Goal: Task Accomplishment & Management: Use online tool/utility

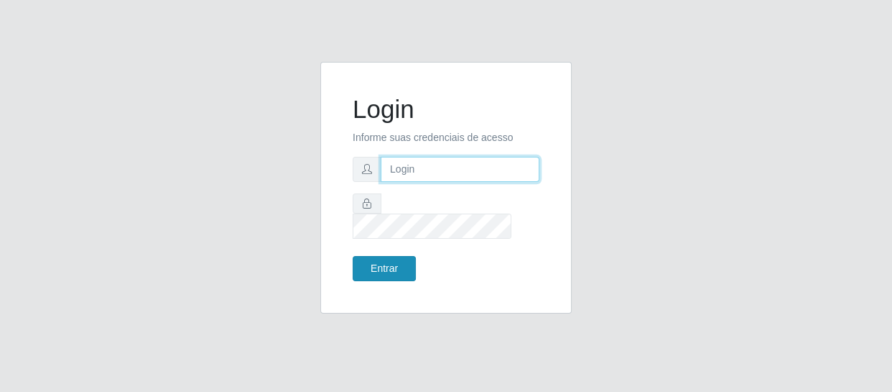
type input "[EMAIL_ADDRESS][DOMAIN_NAME]"
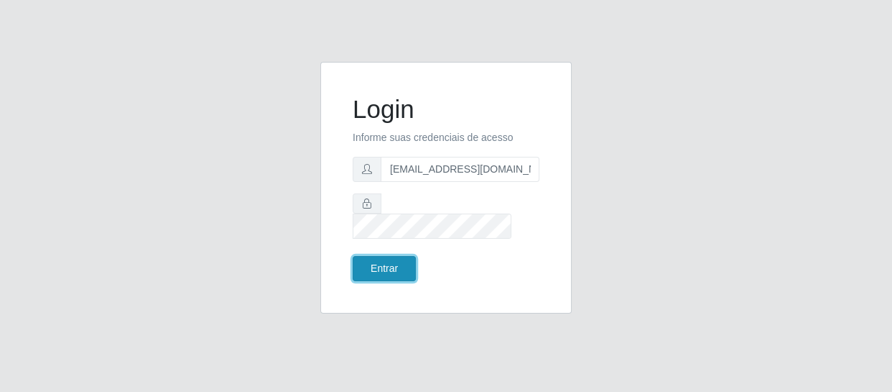
drag, startPoint x: 384, startPoint y: 251, endPoint x: 382, endPoint y: 268, distance: 17.3
click at [384, 256] on button "Entrar" at bounding box center [384, 268] width 63 height 25
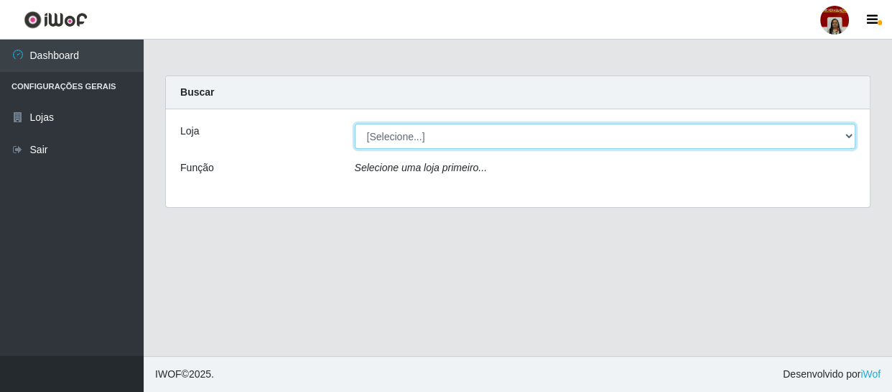
drag, startPoint x: 843, startPoint y: 134, endPoint x: 828, endPoint y: 130, distance: 15.5
click at [843, 134] on select "[Selecione...] Mar Vermelho - Loja 04" at bounding box center [605, 136] width 501 height 25
select select "251"
click at [355, 124] on select "[Selecione...] Mar Vermelho - Loja 04" at bounding box center [605, 136] width 501 height 25
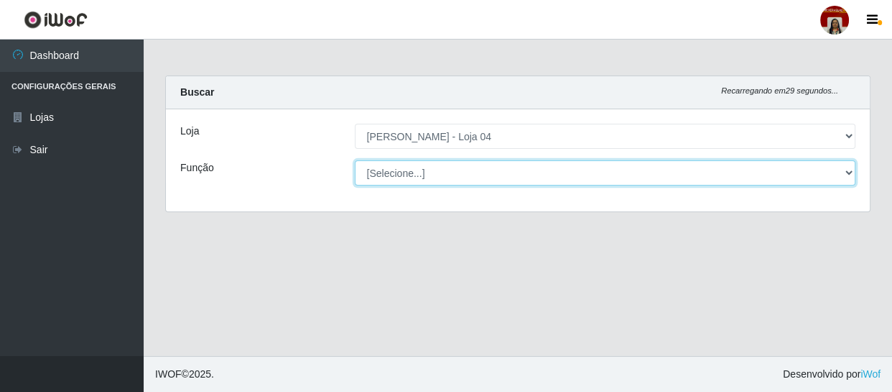
click at [847, 169] on select "[Selecione...] ASG ASG + ASG ++ Auxiliar de Depósito Auxiliar de Depósito + Aux…" at bounding box center [605, 172] width 501 height 25
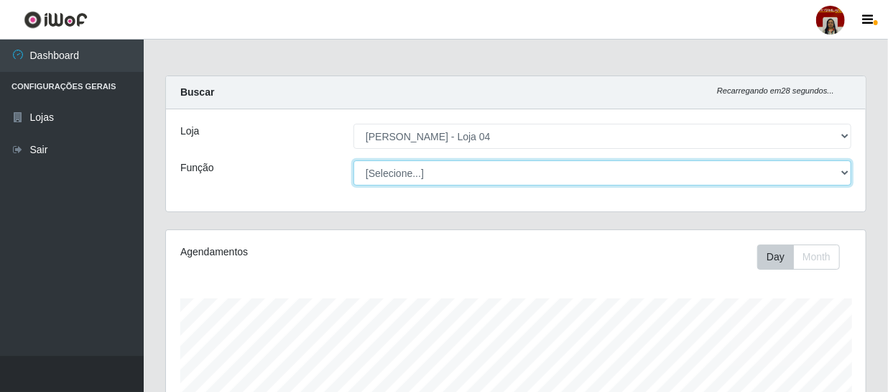
scroll to position [298, 700]
select select "22"
click at [353, 160] on select "[Selecione...] ASG ASG + ASG ++ Auxiliar de Depósito Auxiliar de Depósito + Aux…" at bounding box center [602, 172] width 498 height 25
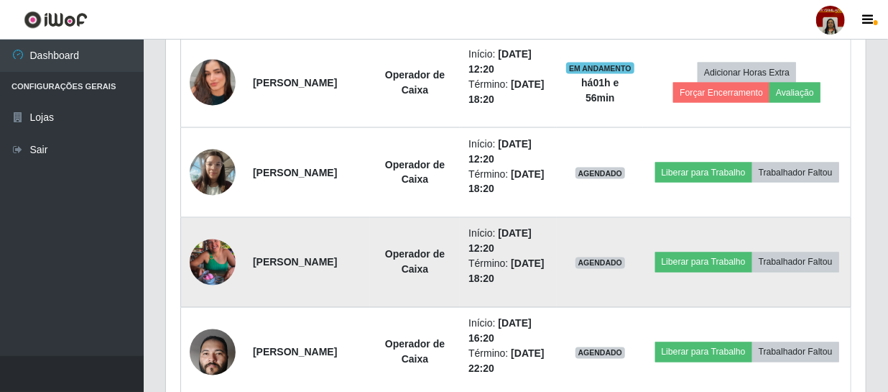
scroll to position [1114, 0]
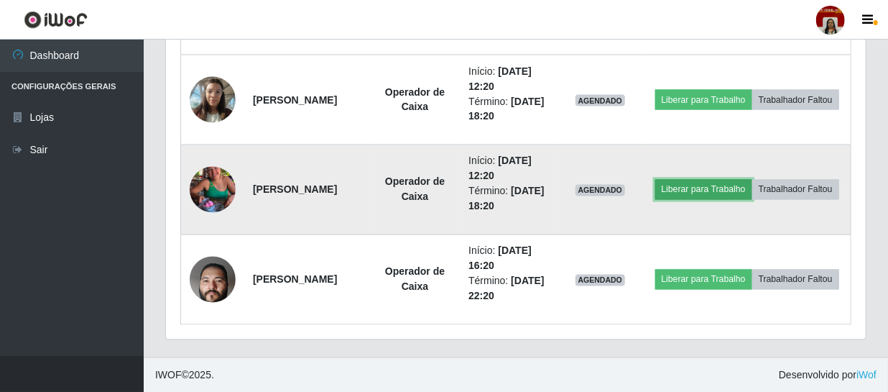
click at [752, 181] on button "Liberar para Trabalho" at bounding box center [703, 190] width 97 height 20
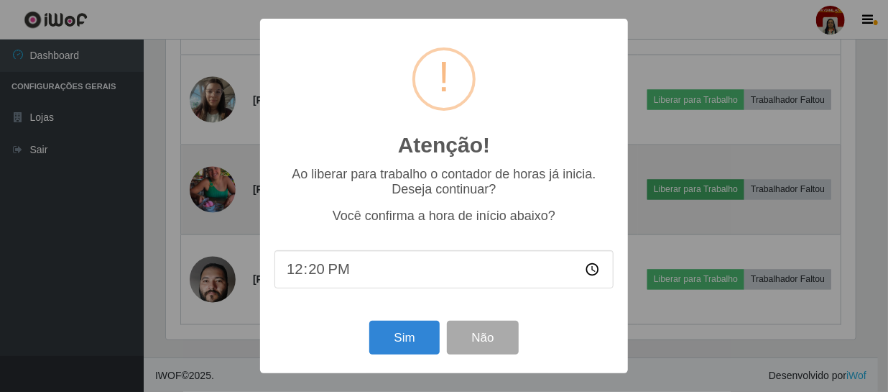
scroll to position [298, 693]
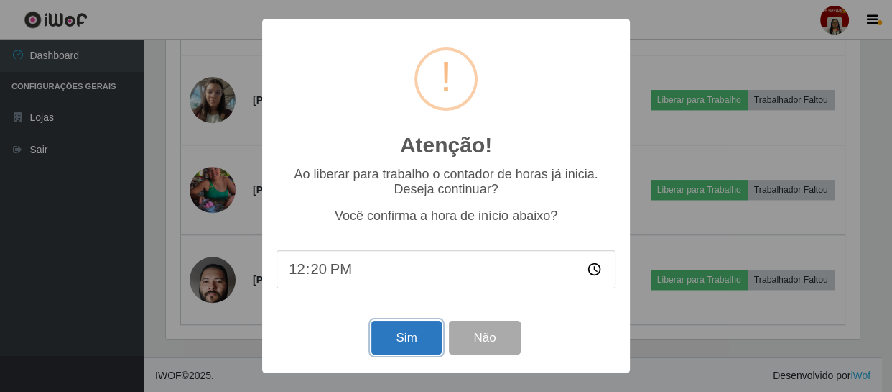
click at [410, 338] on button "Sim" at bounding box center [406, 337] width 70 height 34
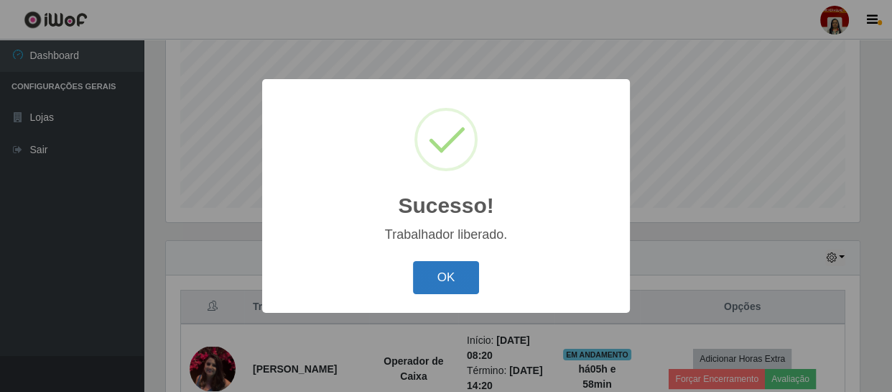
click at [426, 276] on button "OK" at bounding box center [446, 278] width 67 height 34
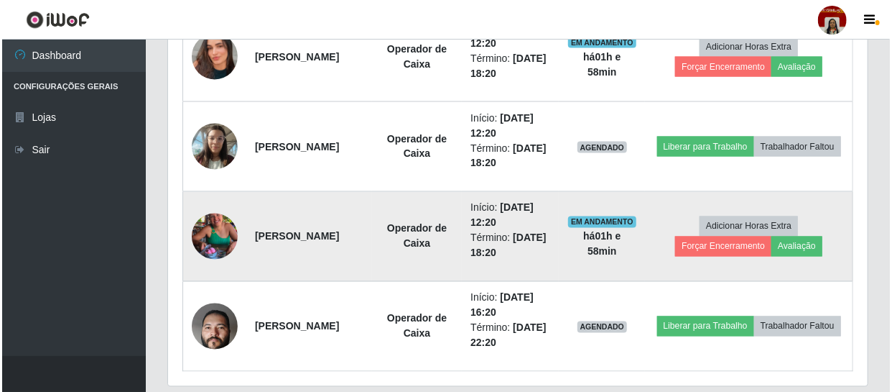
scroll to position [1114, 0]
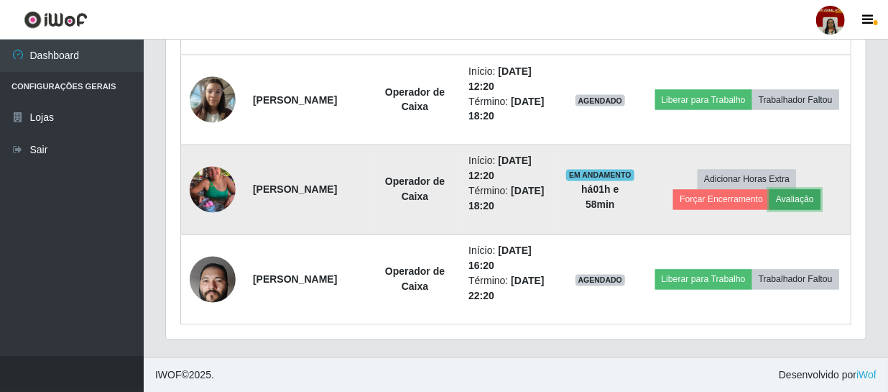
click at [806, 199] on button "Avaliação" at bounding box center [794, 200] width 51 height 20
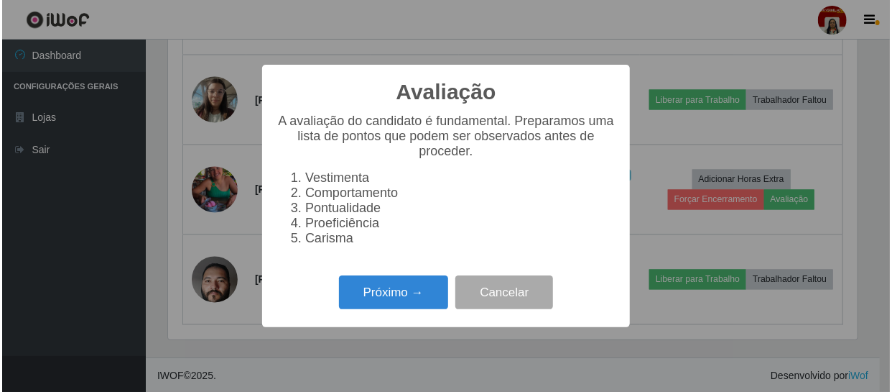
scroll to position [298, 693]
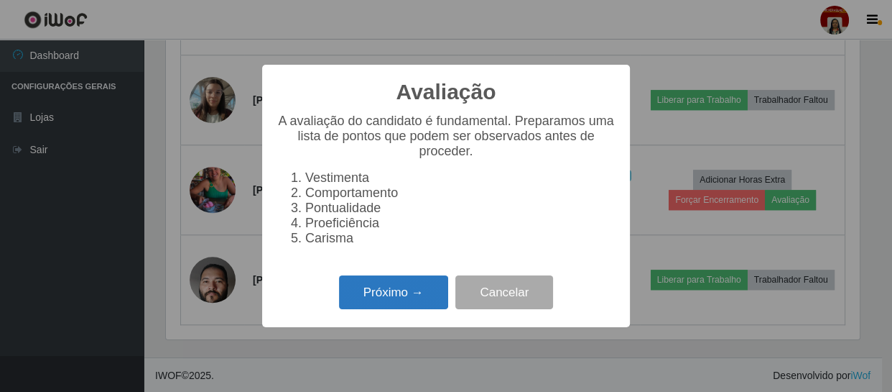
click at [422, 302] on button "Próximo →" at bounding box center [393, 292] width 109 height 34
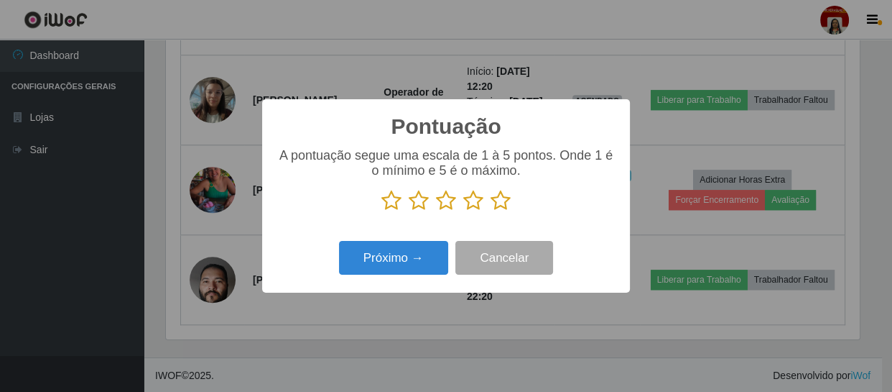
click at [496, 194] on icon at bounding box center [501, 201] width 20 height 22
click at [491, 211] on input "radio" at bounding box center [491, 211] width 0 height 0
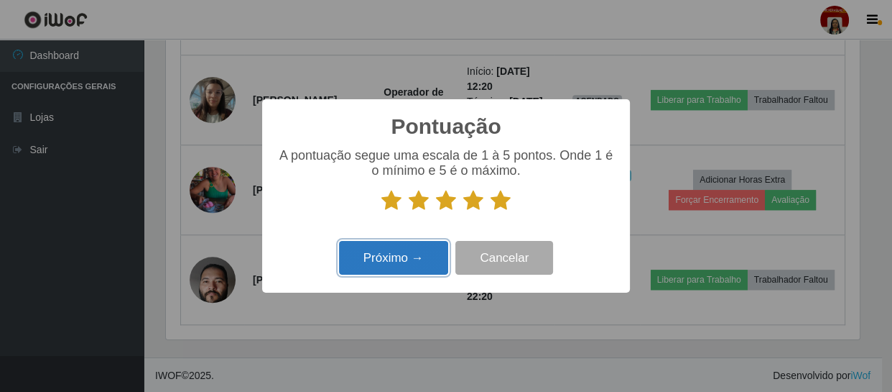
click at [419, 254] on button "Próximo →" at bounding box center [393, 258] width 109 height 34
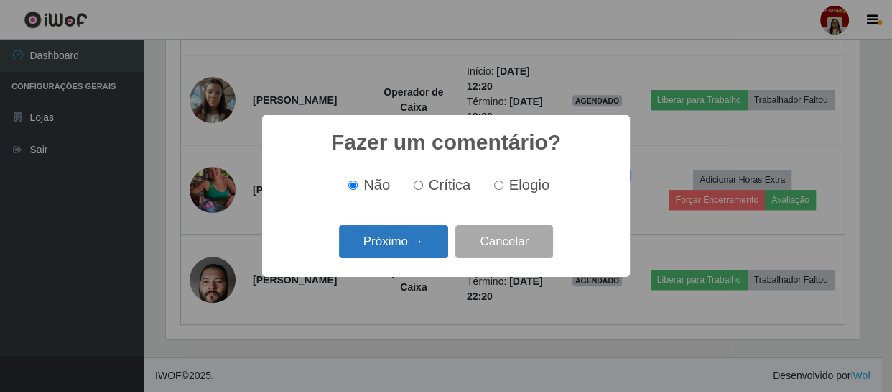
click at [418, 245] on button "Próximo →" at bounding box center [393, 242] width 109 height 34
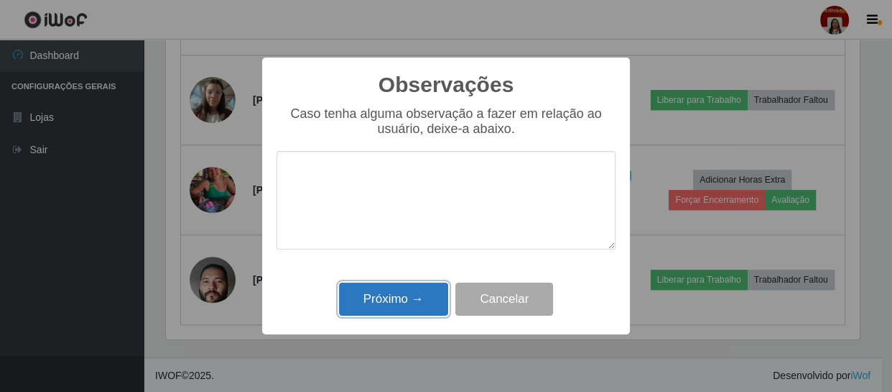
click at [406, 298] on button "Próximo →" at bounding box center [393, 299] width 109 height 34
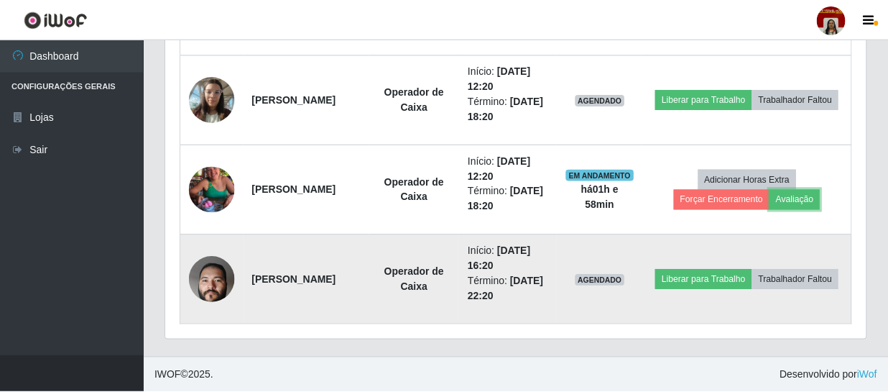
scroll to position [298, 700]
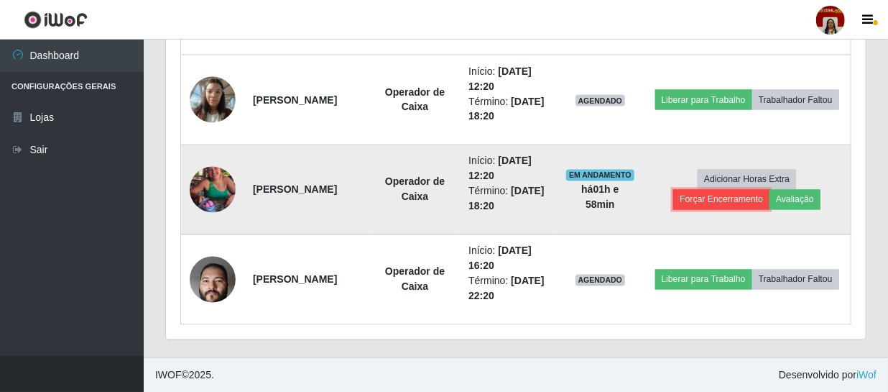
click at [729, 200] on button "Forçar Encerramento" at bounding box center [721, 200] width 96 height 20
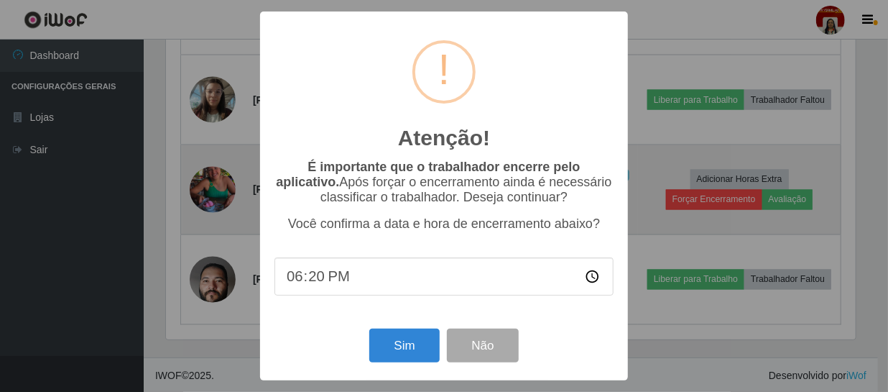
scroll to position [298, 693]
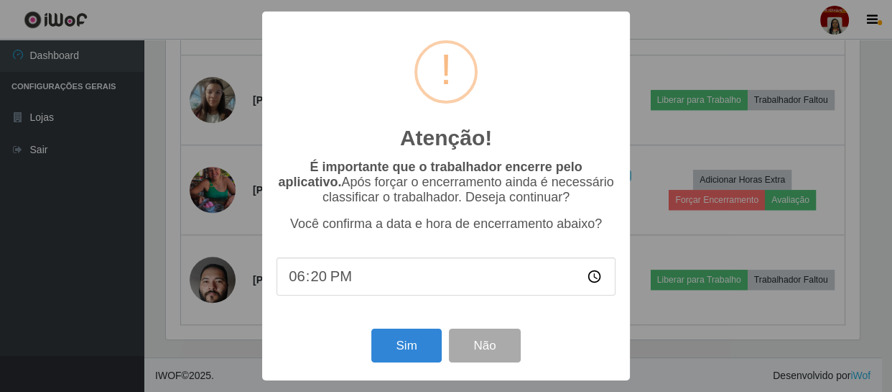
click at [325, 277] on input "18:20" at bounding box center [446, 276] width 339 height 38
click at [319, 280] on input "18:20" at bounding box center [446, 276] width 339 height 38
click at [306, 283] on input "18:20" at bounding box center [446, 276] width 339 height 38
click at [298, 284] on input "18:20" at bounding box center [446, 276] width 339 height 38
type input "14:19"
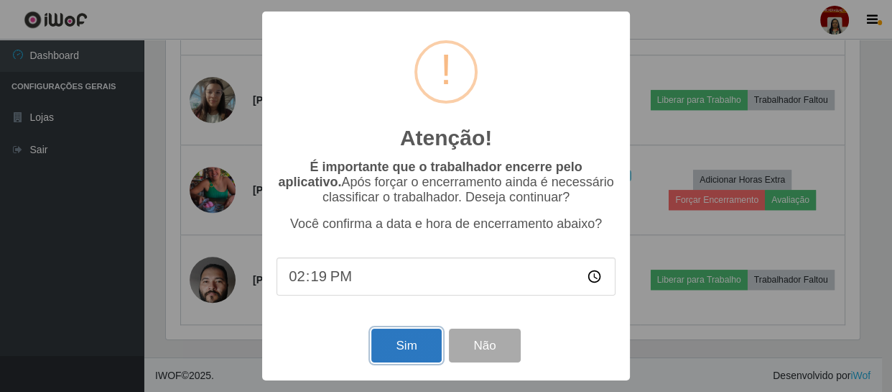
click at [401, 353] on button "Sim" at bounding box center [406, 345] width 70 height 34
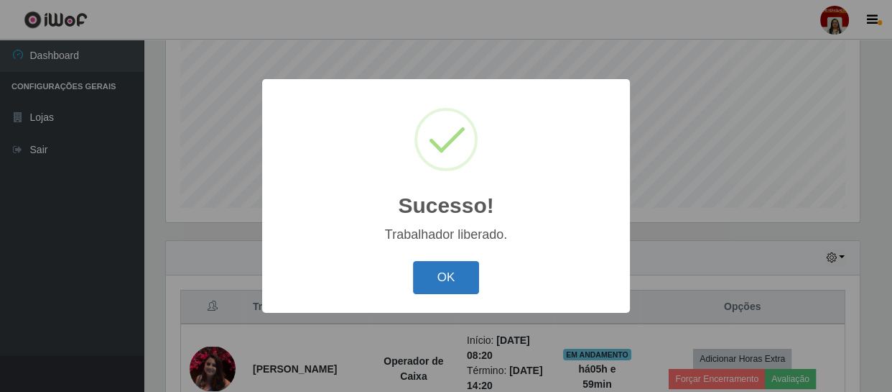
click at [448, 282] on button "OK" at bounding box center [446, 278] width 67 height 34
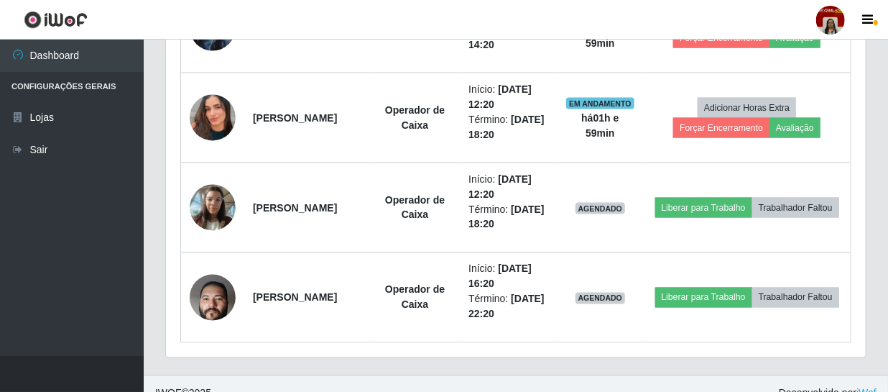
scroll to position [1024, 0]
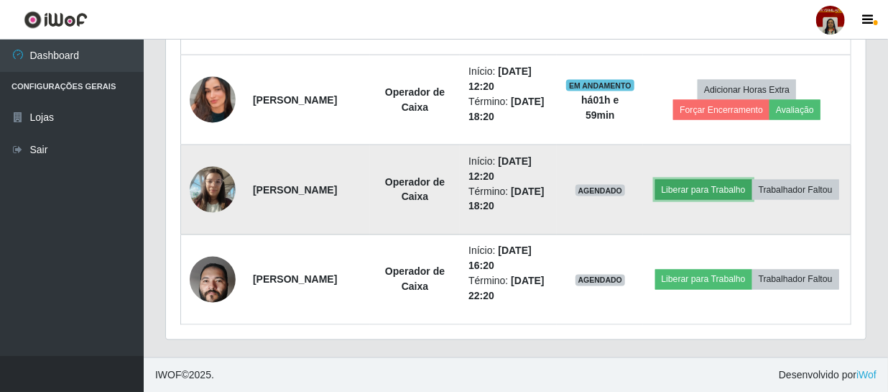
click at [739, 181] on button "Liberar para Trabalho" at bounding box center [703, 190] width 97 height 20
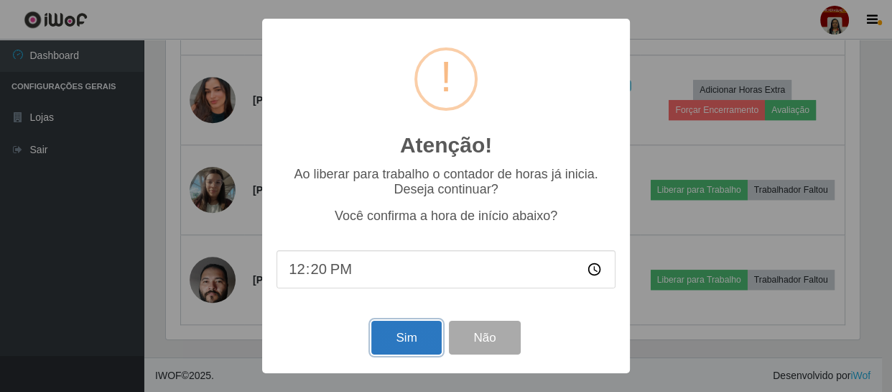
click at [417, 337] on button "Sim" at bounding box center [406, 337] width 70 height 34
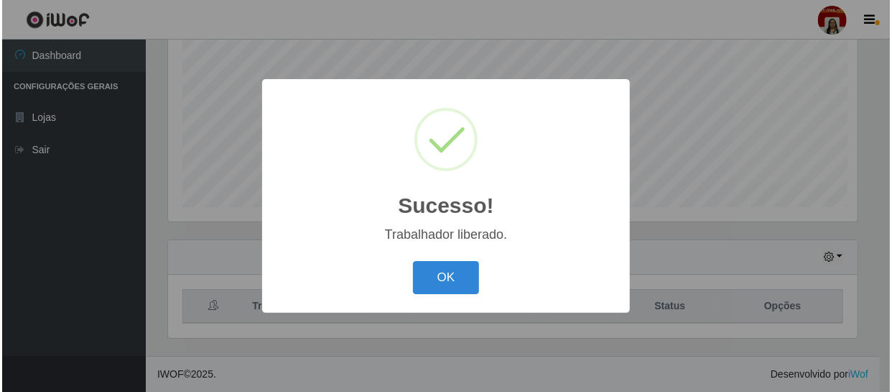
scroll to position [0, 0]
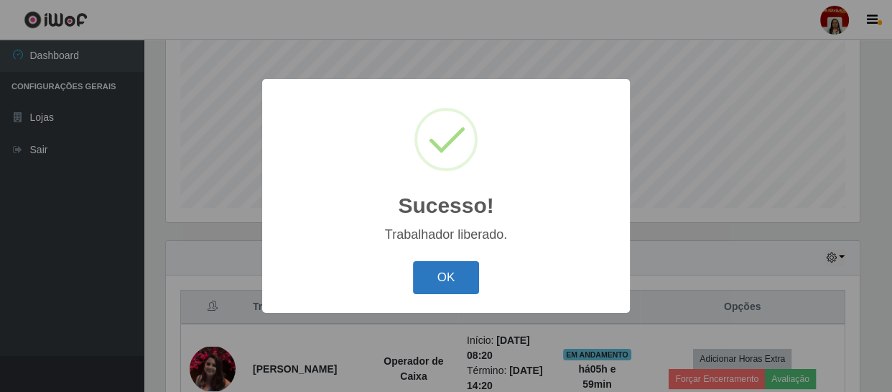
click at [433, 278] on button "OK" at bounding box center [446, 278] width 67 height 34
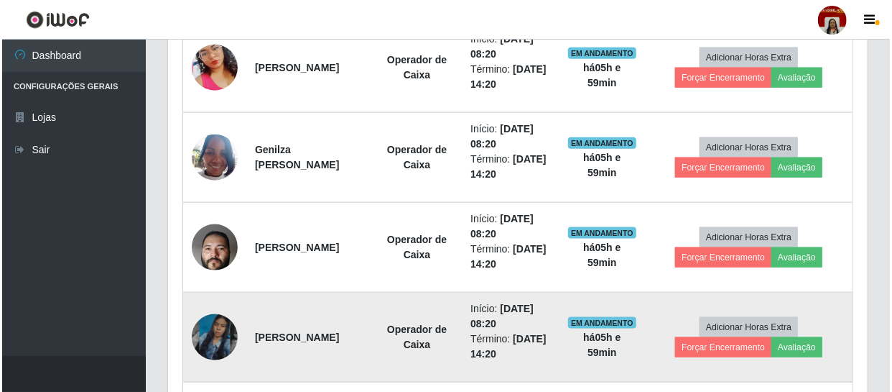
scroll to position [697, 0]
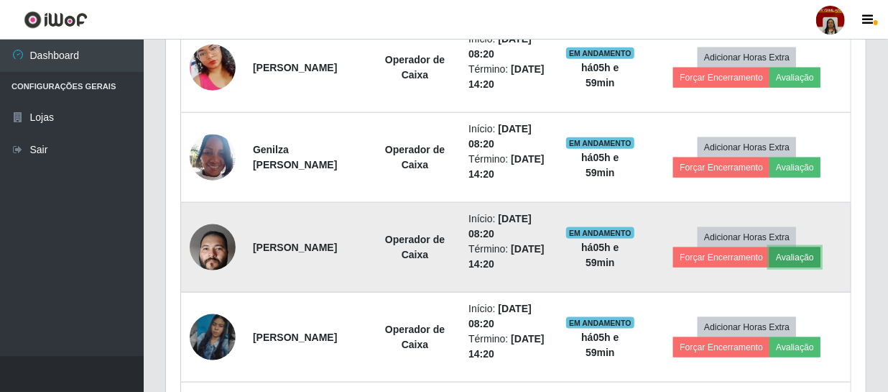
click at [798, 254] on button "Avaliação" at bounding box center [794, 257] width 51 height 20
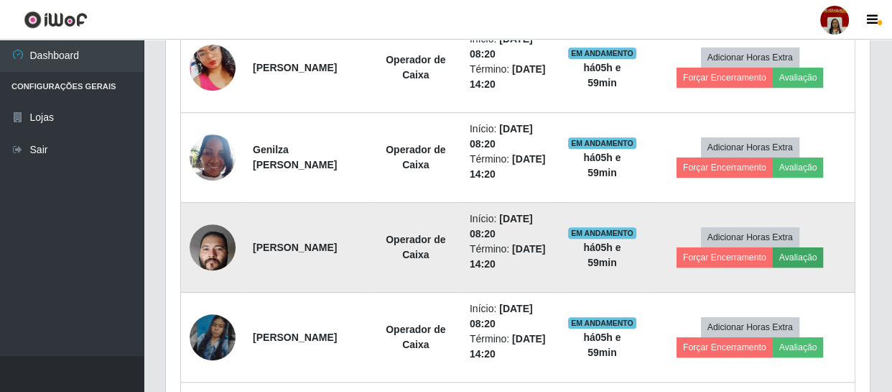
scroll to position [298, 693]
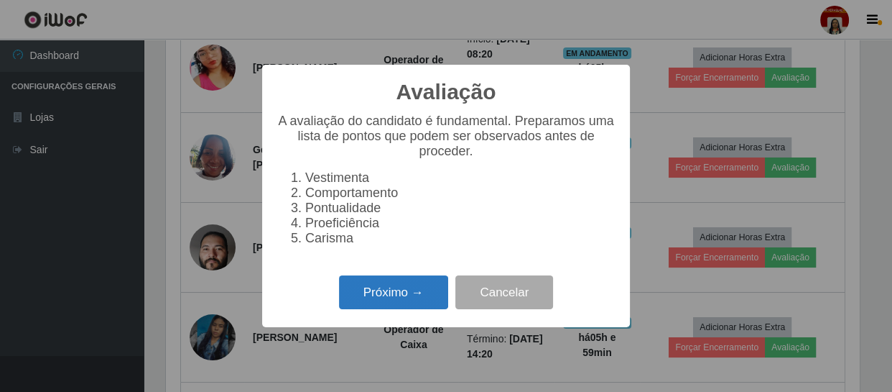
click at [417, 309] on button "Próximo →" at bounding box center [393, 292] width 109 height 34
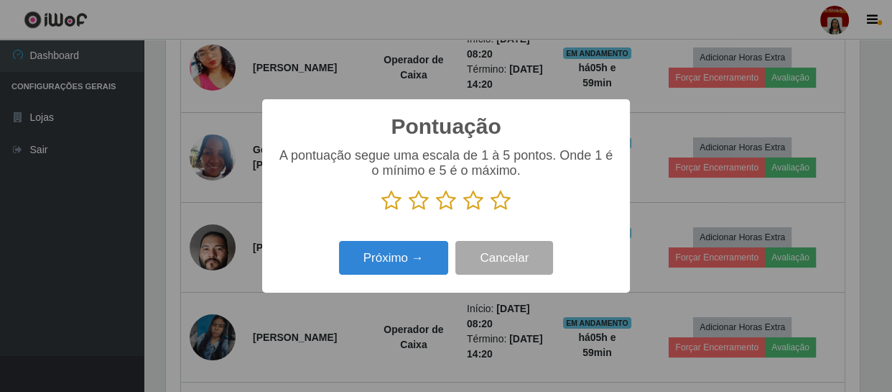
click at [495, 201] on icon at bounding box center [501, 201] width 20 height 22
click at [491, 211] on input "radio" at bounding box center [491, 211] width 0 height 0
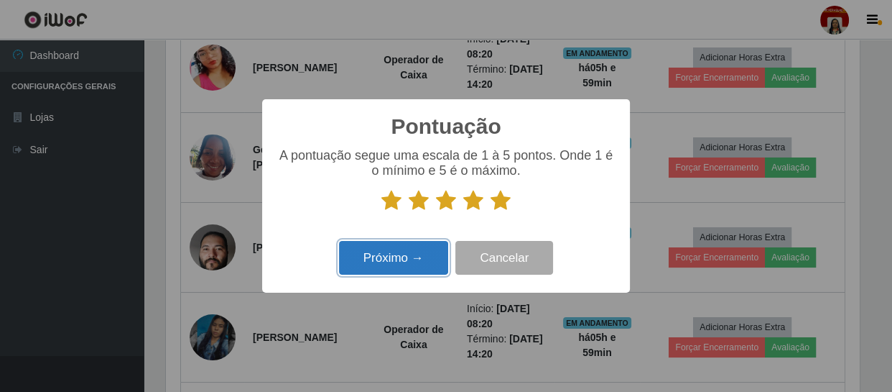
click at [415, 264] on button "Próximo →" at bounding box center [393, 258] width 109 height 34
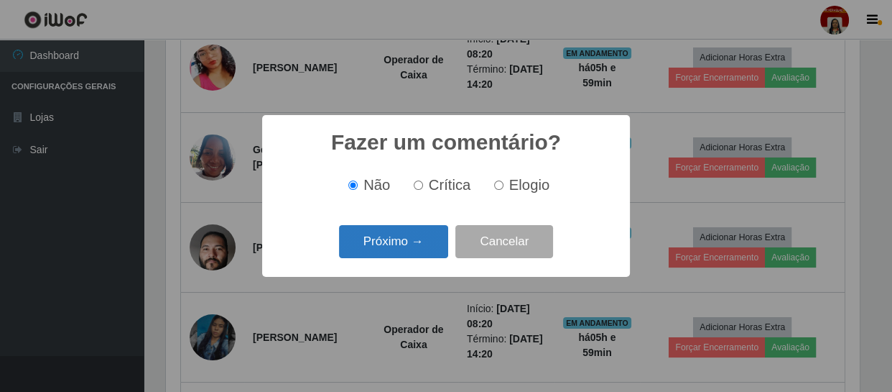
click at [426, 244] on button "Próximo →" at bounding box center [393, 242] width 109 height 34
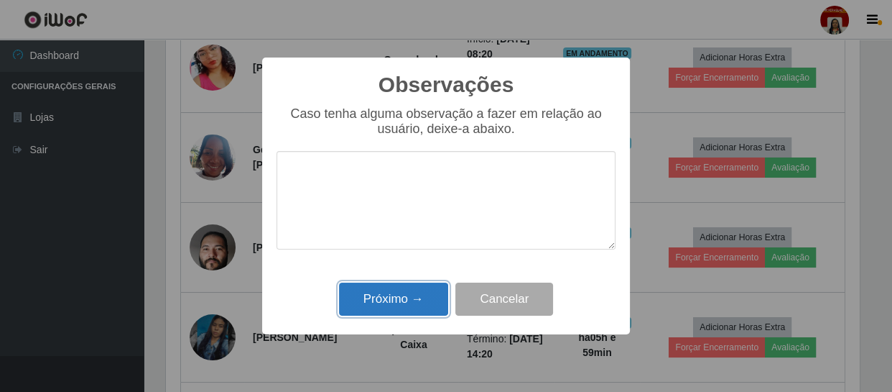
click at [425, 300] on button "Próximo →" at bounding box center [393, 299] width 109 height 34
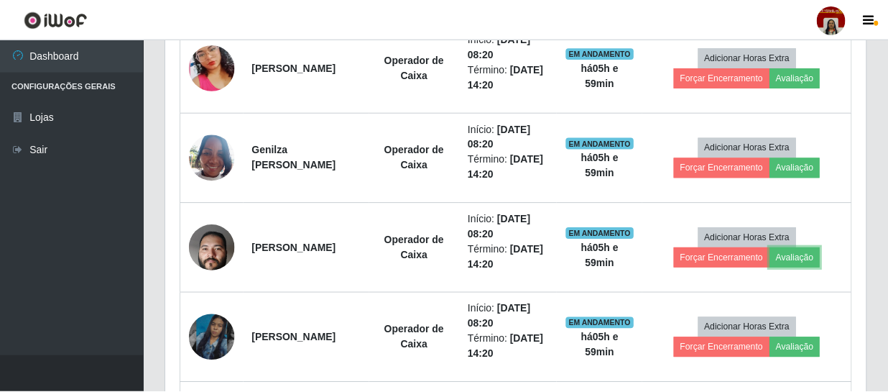
scroll to position [298, 700]
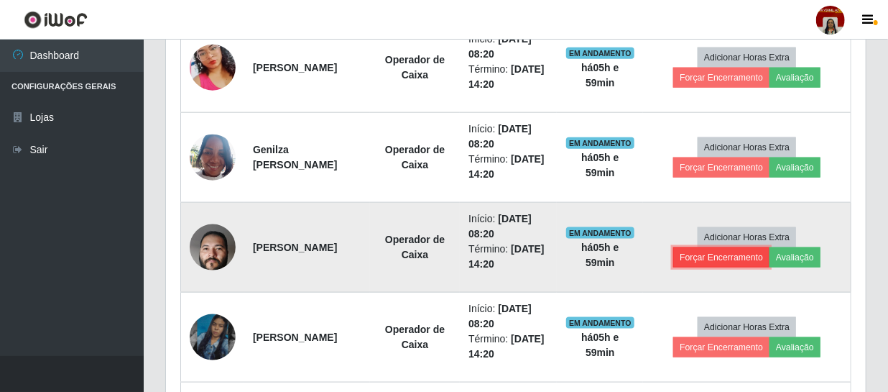
click at [730, 253] on button "Forçar Encerramento" at bounding box center [721, 257] width 96 height 20
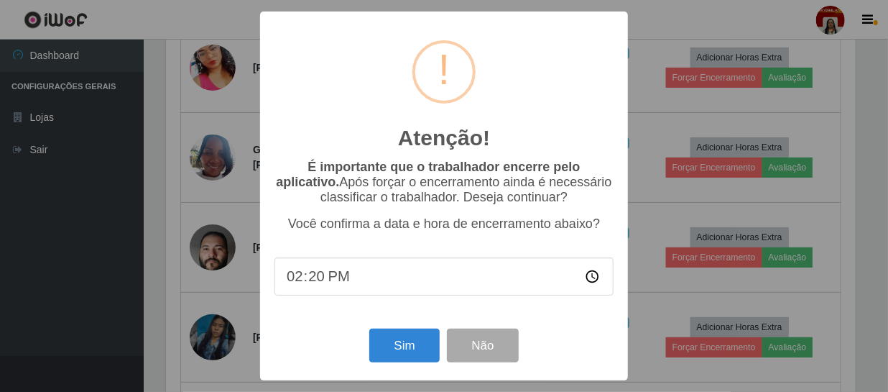
scroll to position [298, 693]
click at [402, 351] on button "Sim" at bounding box center [406, 345] width 70 height 34
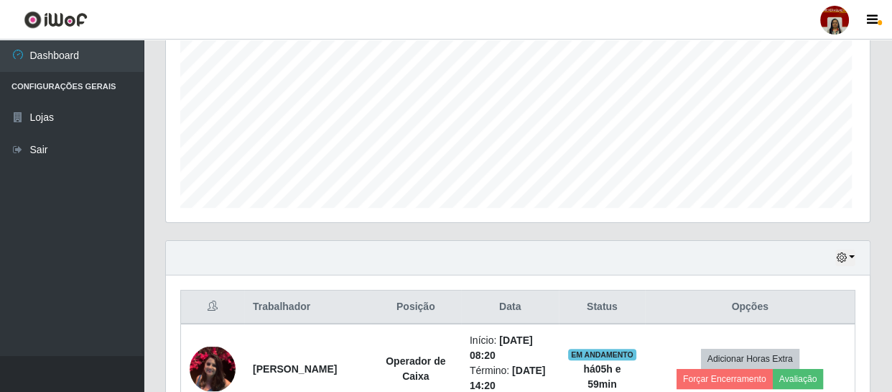
scroll to position [718177, 717781]
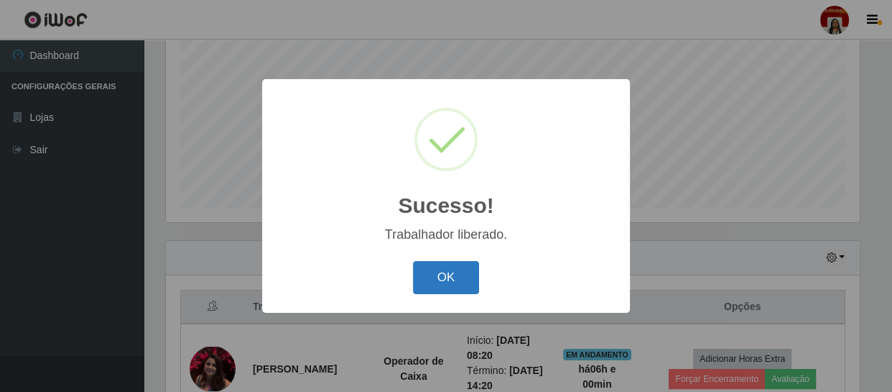
click at [448, 280] on button "OK" at bounding box center [446, 278] width 67 height 34
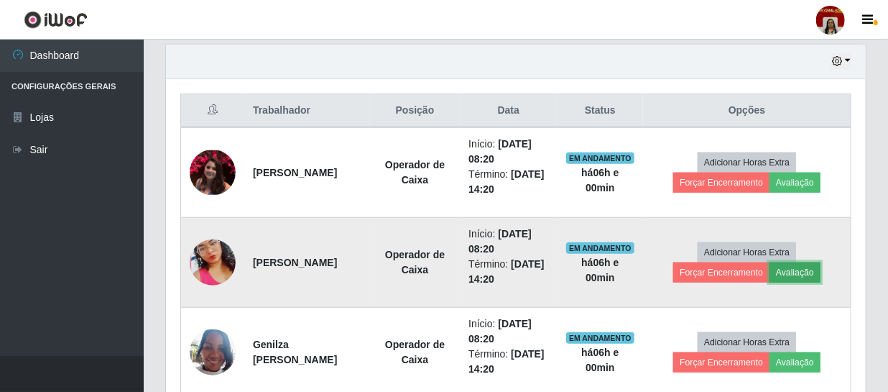
click at [811, 269] on button "Avaliação" at bounding box center [794, 272] width 51 height 20
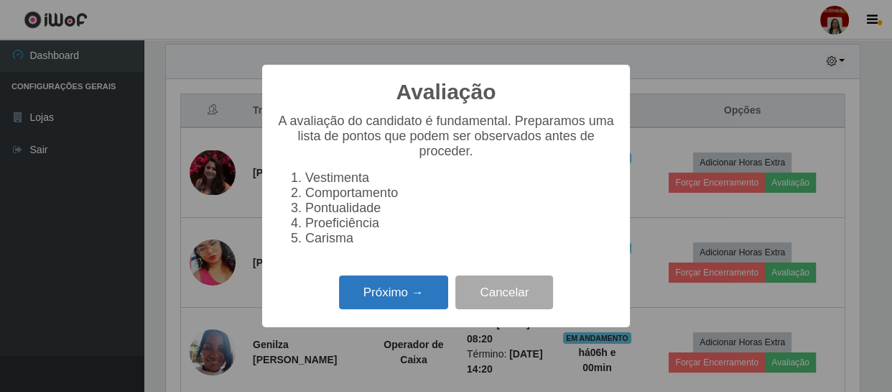
click at [388, 290] on button "Próximo →" at bounding box center [393, 292] width 109 height 34
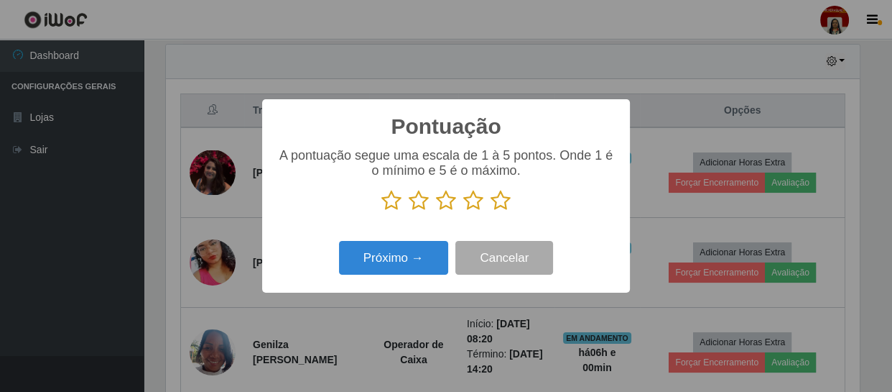
click at [494, 195] on icon at bounding box center [501, 201] width 20 height 22
click at [491, 211] on input "radio" at bounding box center [491, 211] width 0 height 0
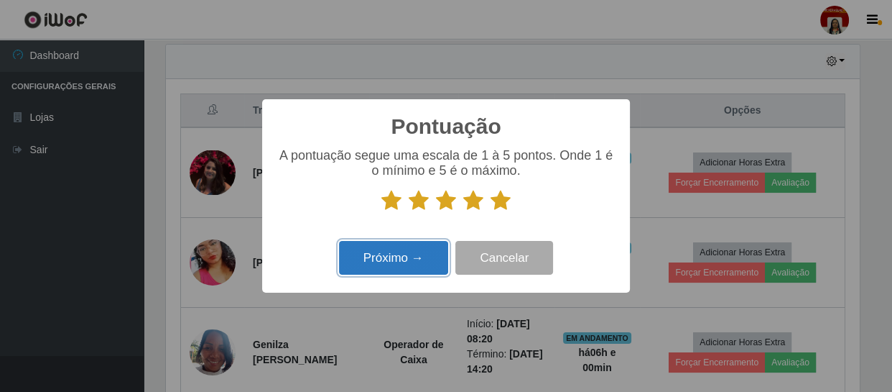
click at [405, 256] on button "Próximo →" at bounding box center [393, 258] width 109 height 34
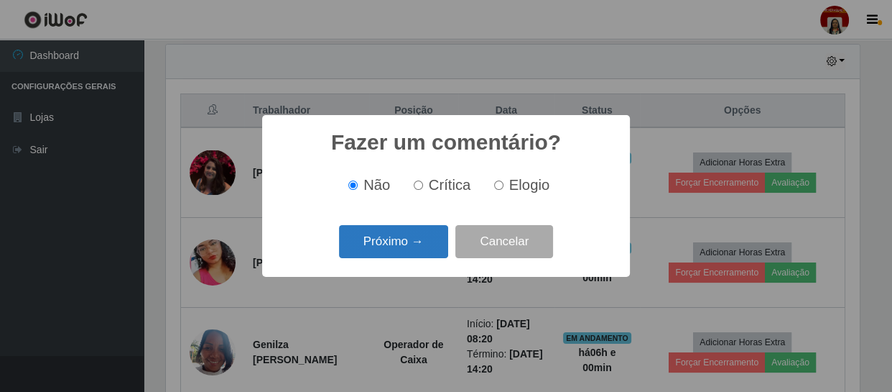
click at [406, 254] on button "Próximo →" at bounding box center [393, 242] width 109 height 34
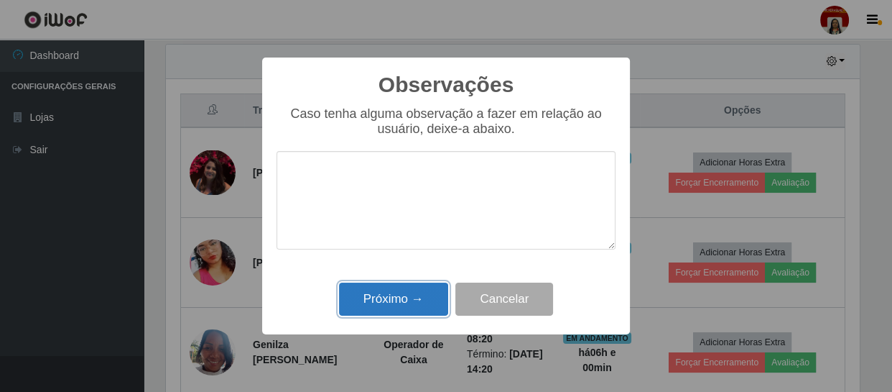
click at [412, 306] on button "Próximo →" at bounding box center [393, 299] width 109 height 34
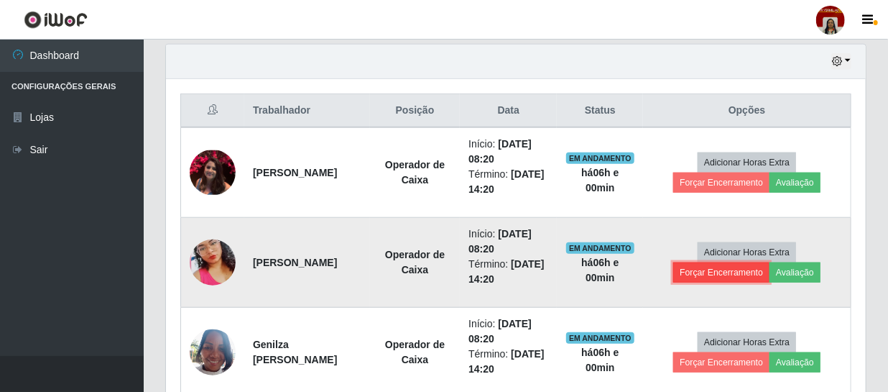
click at [711, 271] on button "Forçar Encerramento" at bounding box center [721, 272] width 96 height 20
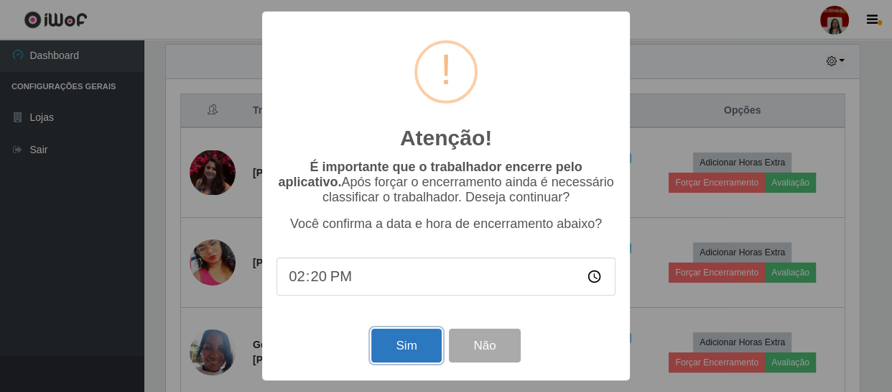
click at [415, 344] on button "Sim" at bounding box center [406, 345] width 70 height 34
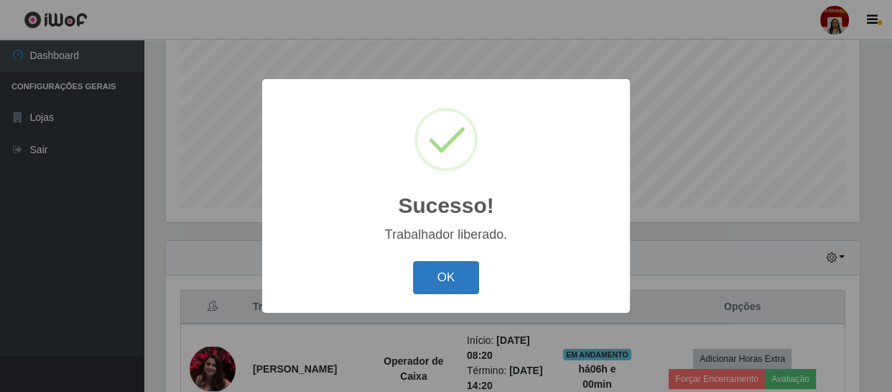
click at [453, 281] on button "OK" at bounding box center [446, 278] width 67 height 34
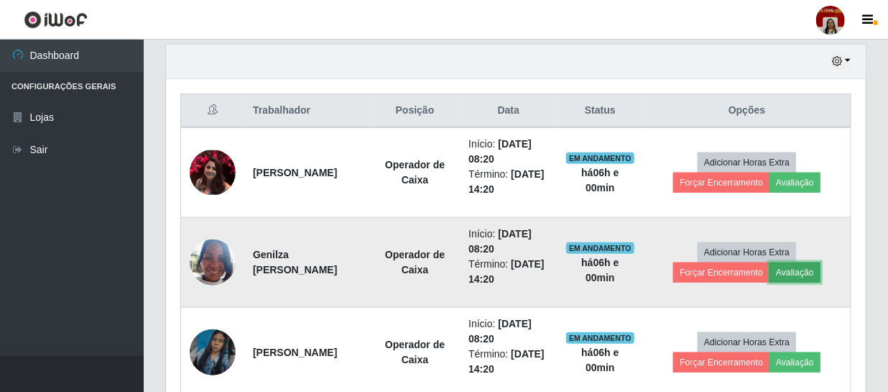
click at [802, 273] on button "Avaliação" at bounding box center [794, 272] width 51 height 20
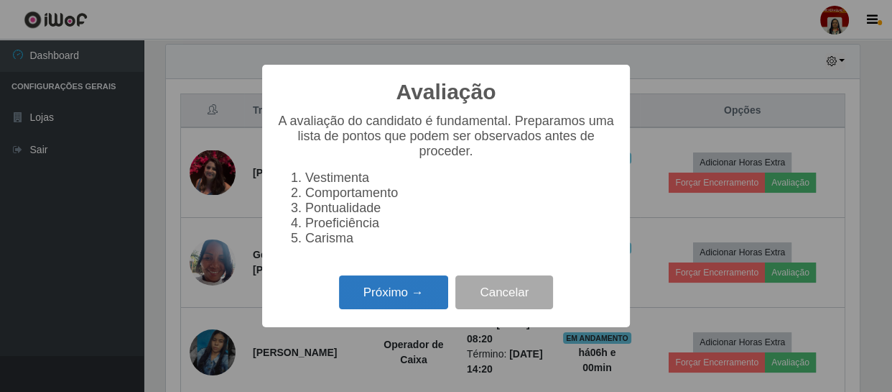
click at [408, 295] on button "Próximo →" at bounding box center [393, 292] width 109 height 34
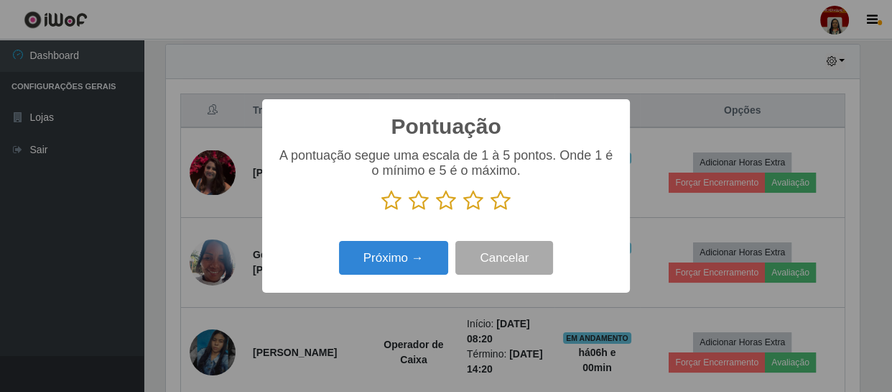
click at [496, 201] on icon at bounding box center [501, 201] width 20 height 22
click at [491, 211] on input "radio" at bounding box center [491, 211] width 0 height 0
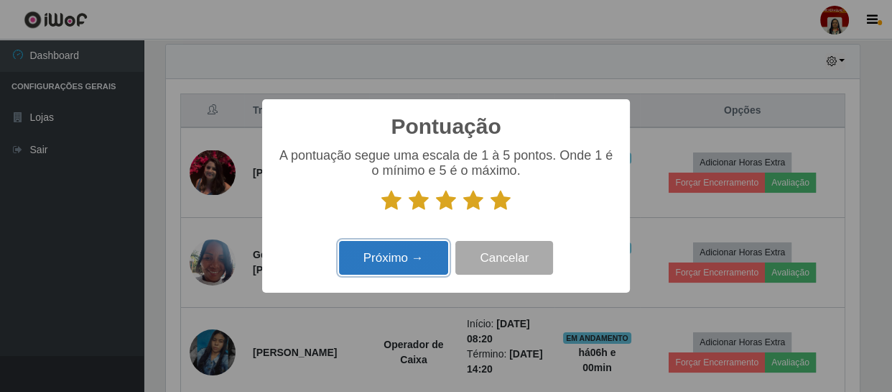
click at [432, 254] on button "Próximo →" at bounding box center [393, 258] width 109 height 34
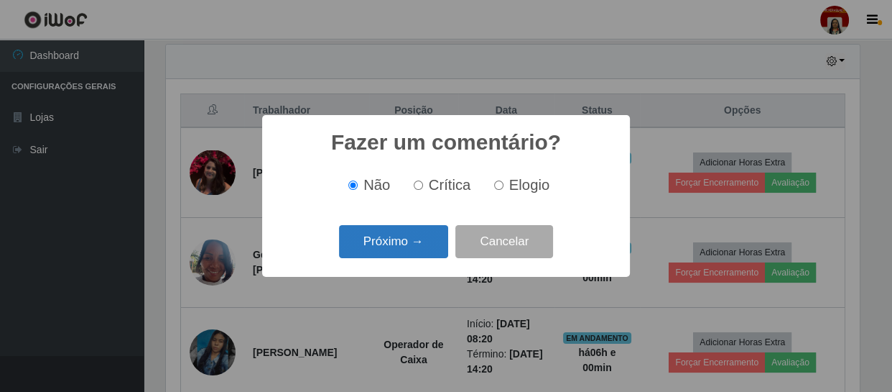
click at [430, 234] on button "Próximo →" at bounding box center [393, 242] width 109 height 34
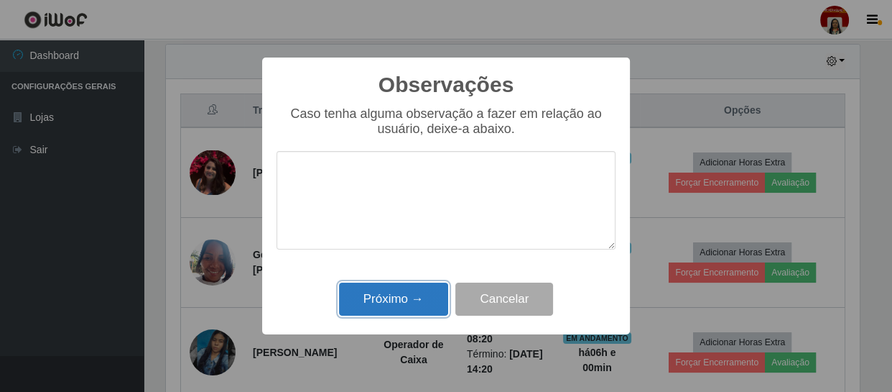
click at [421, 310] on button "Próximo →" at bounding box center [393, 299] width 109 height 34
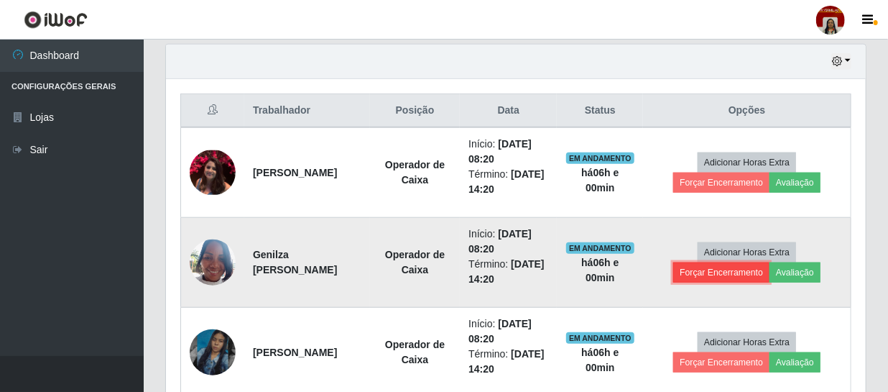
click at [754, 273] on button "Forçar Encerramento" at bounding box center [721, 272] width 96 height 20
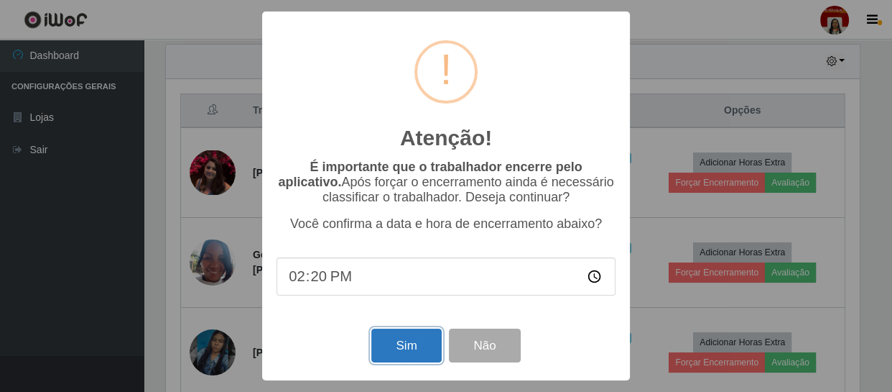
click at [397, 344] on button "Sim" at bounding box center [406, 345] width 70 height 34
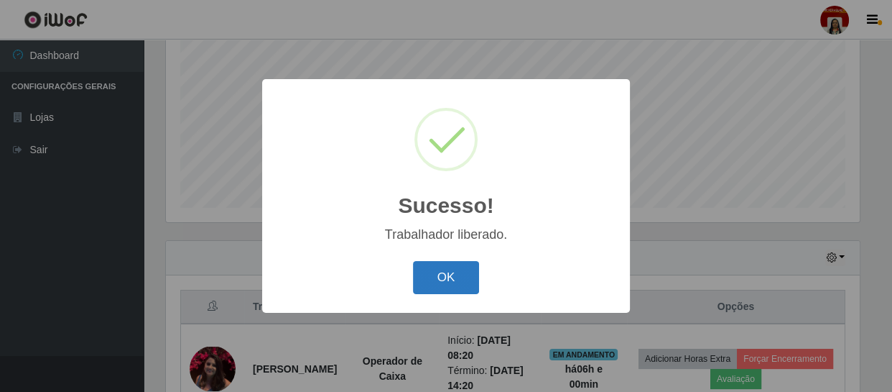
click at [441, 266] on button "OK" at bounding box center [446, 278] width 67 height 34
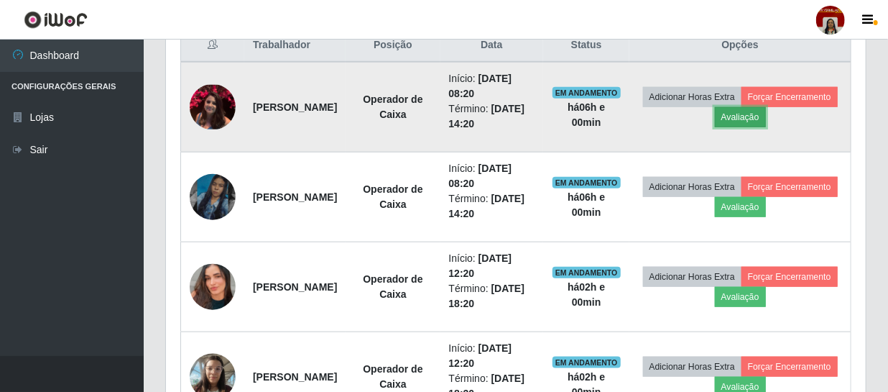
click at [766, 108] on button "Avaliação" at bounding box center [740, 117] width 51 height 20
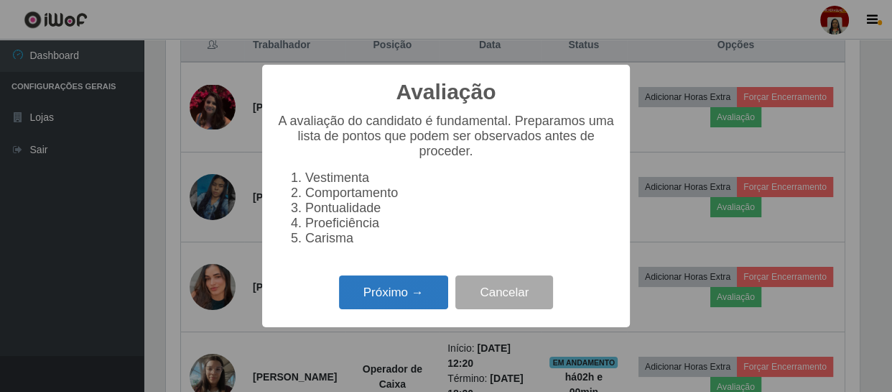
click at [403, 292] on button "Próximo →" at bounding box center [393, 292] width 109 height 34
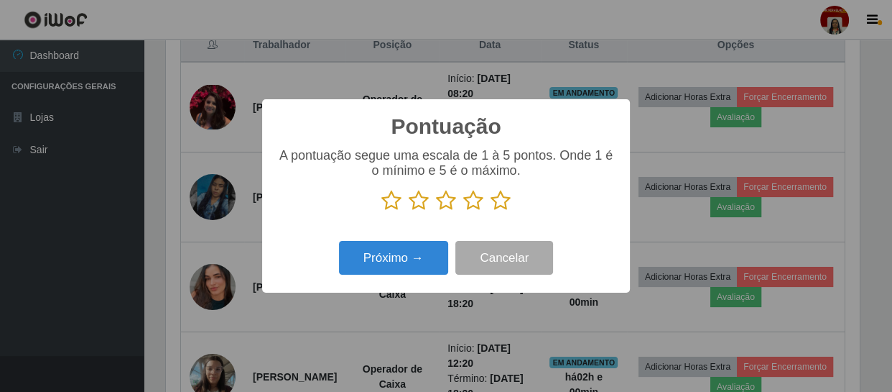
click at [501, 201] on icon at bounding box center [501, 201] width 20 height 22
click at [491, 211] on input "radio" at bounding box center [491, 211] width 0 height 0
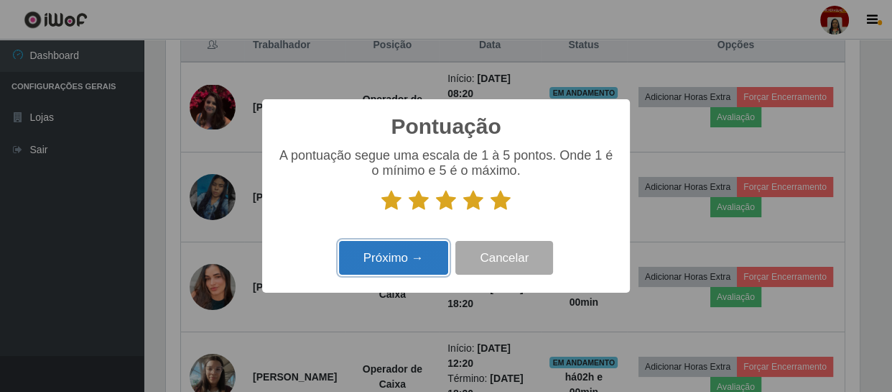
click at [410, 252] on button "Próximo →" at bounding box center [393, 258] width 109 height 34
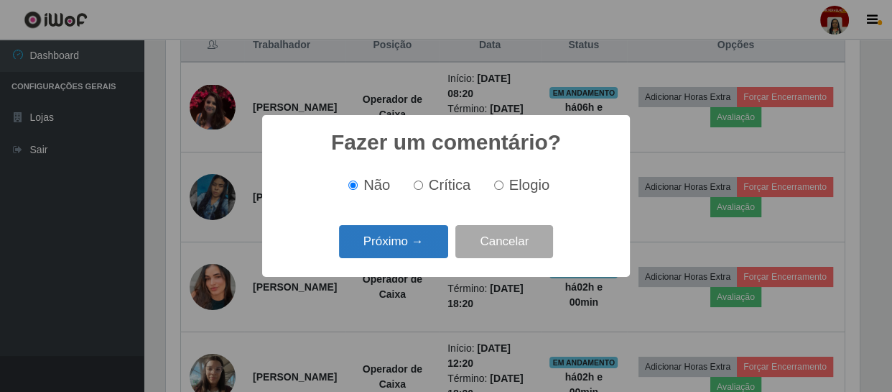
click at [416, 241] on button "Próximo →" at bounding box center [393, 242] width 109 height 34
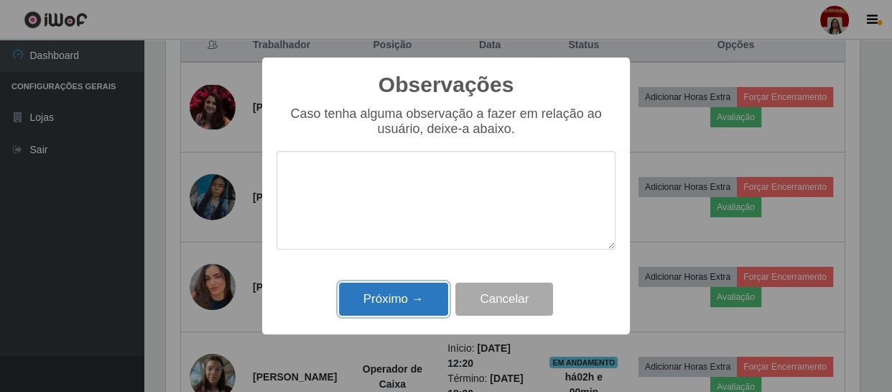
click at [409, 297] on button "Próximo →" at bounding box center [393, 299] width 109 height 34
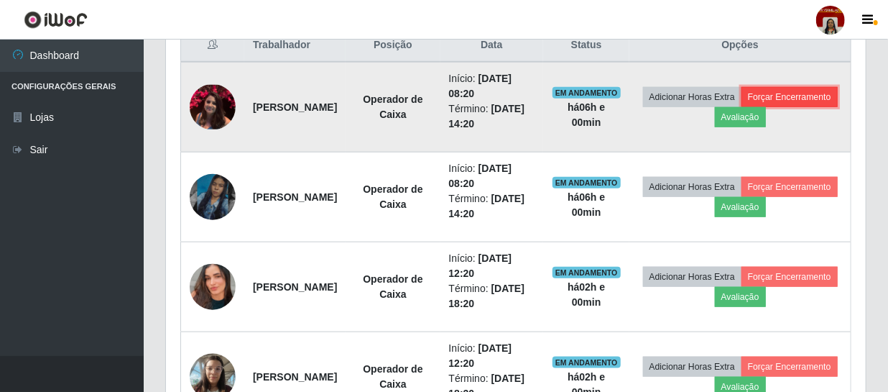
click at [741, 107] on button "Forçar Encerramento" at bounding box center [789, 97] width 96 height 20
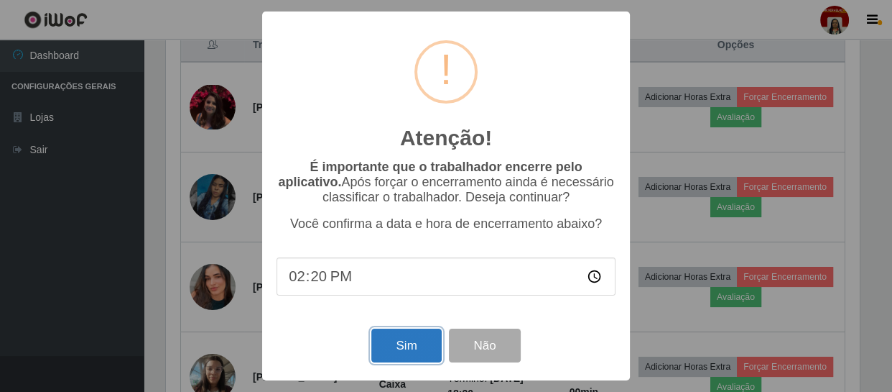
click at [407, 355] on button "Sim" at bounding box center [406, 345] width 70 height 34
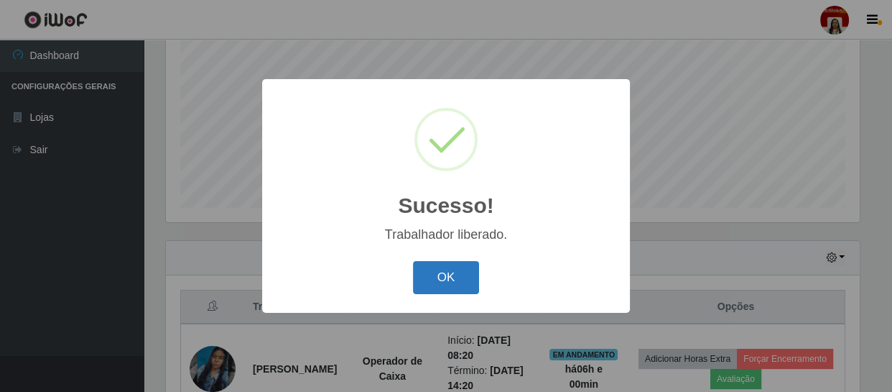
click at [466, 267] on button "OK" at bounding box center [446, 278] width 67 height 34
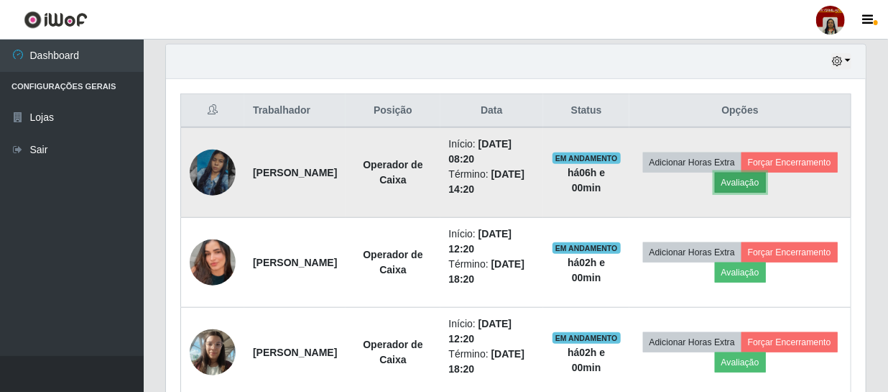
click at [766, 184] on button "Avaliação" at bounding box center [740, 182] width 51 height 20
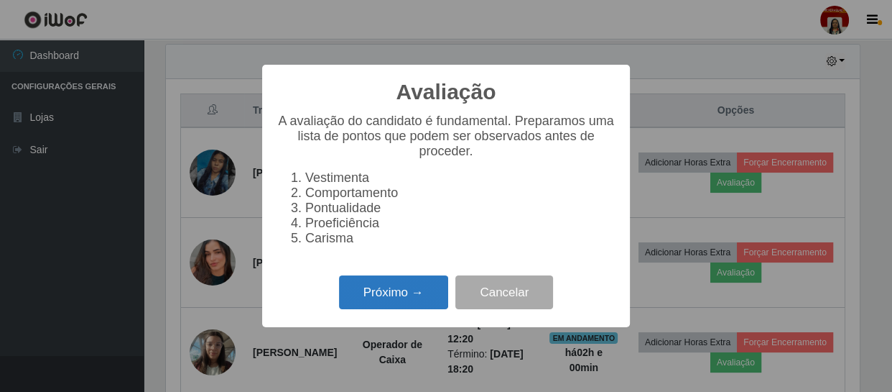
click at [426, 298] on button "Próximo →" at bounding box center [393, 292] width 109 height 34
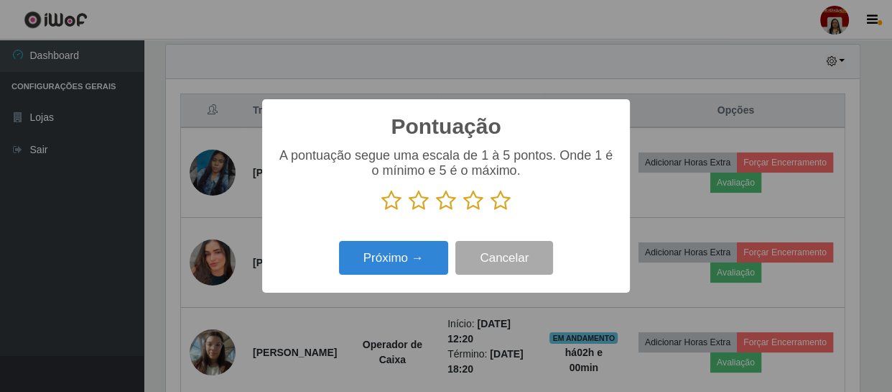
click at [501, 200] on icon at bounding box center [501, 201] width 20 height 22
click at [491, 211] on input "radio" at bounding box center [491, 211] width 0 height 0
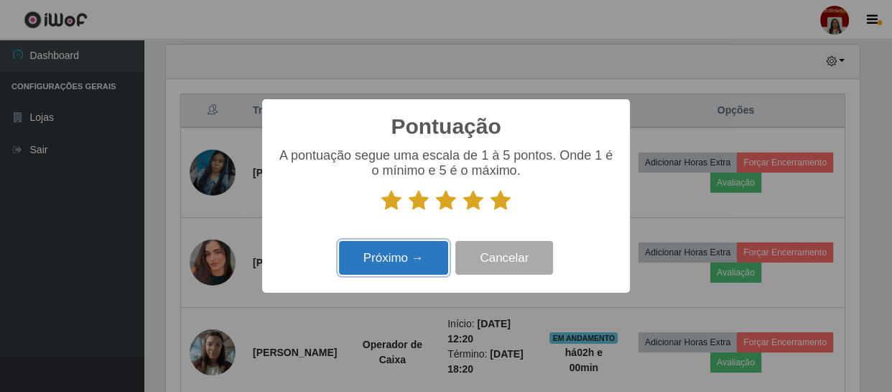
click at [410, 260] on button "Próximo →" at bounding box center [393, 258] width 109 height 34
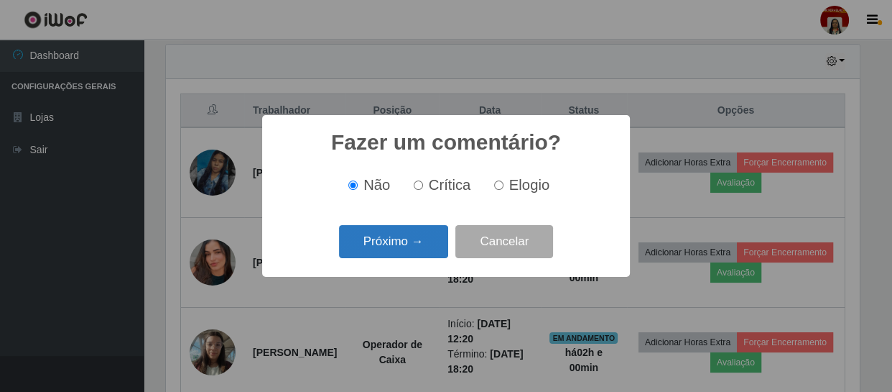
click at [424, 246] on button "Próximo →" at bounding box center [393, 242] width 109 height 34
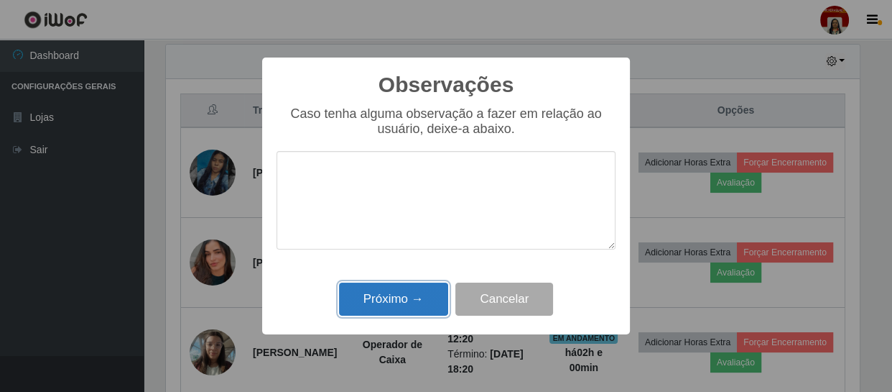
click at [395, 299] on button "Próximo →" at bounding box center [393, 299] width 109 height 34
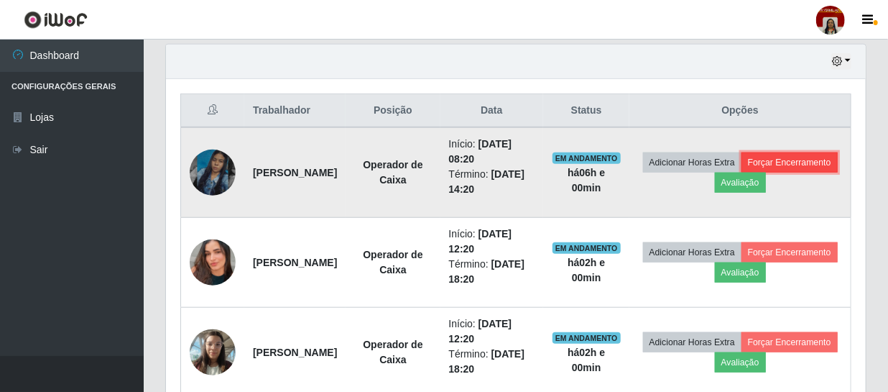
click at [741, 172] on button "Forçar Encerramento" at bounding box center [789, 162] width 96 height 20
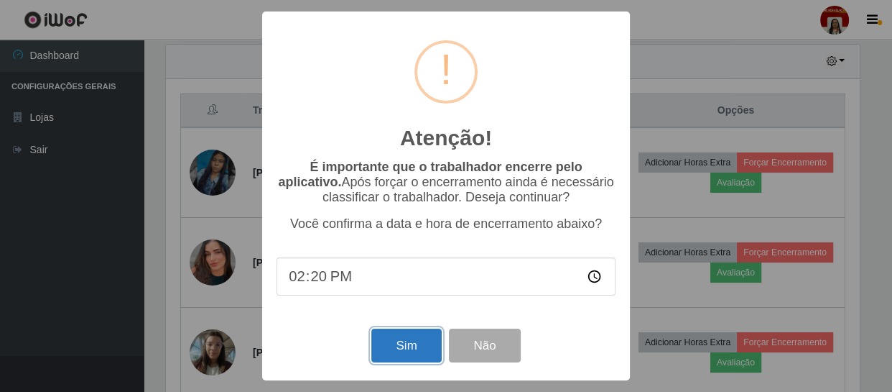
click at [407, 346] on button "Sim" at bounding box center [406, 345] width 70 height 34
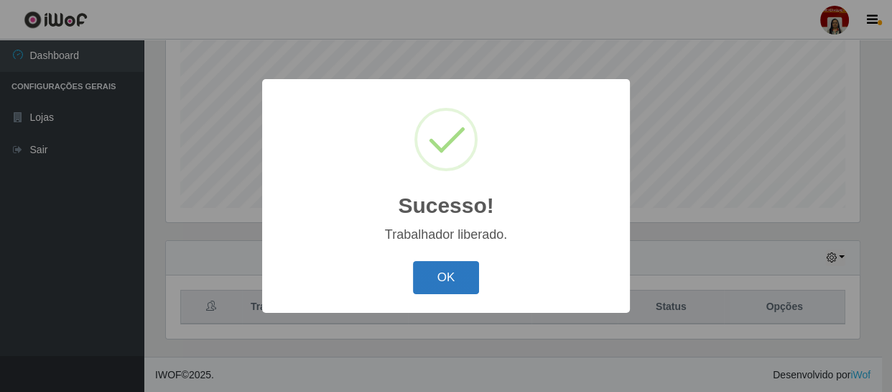
click at [450, 268] on button "OK" at bounding box center [446, 278] width 67 height 34
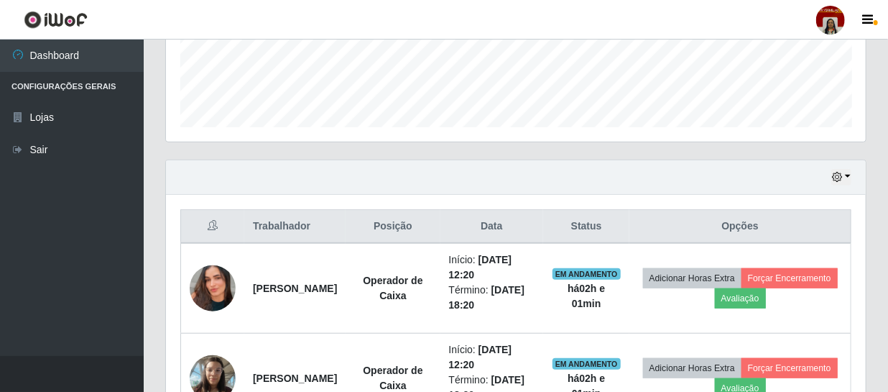
scroll to position [379, 0]
